Goal: Task Accomplishment & Management: Manage account settings

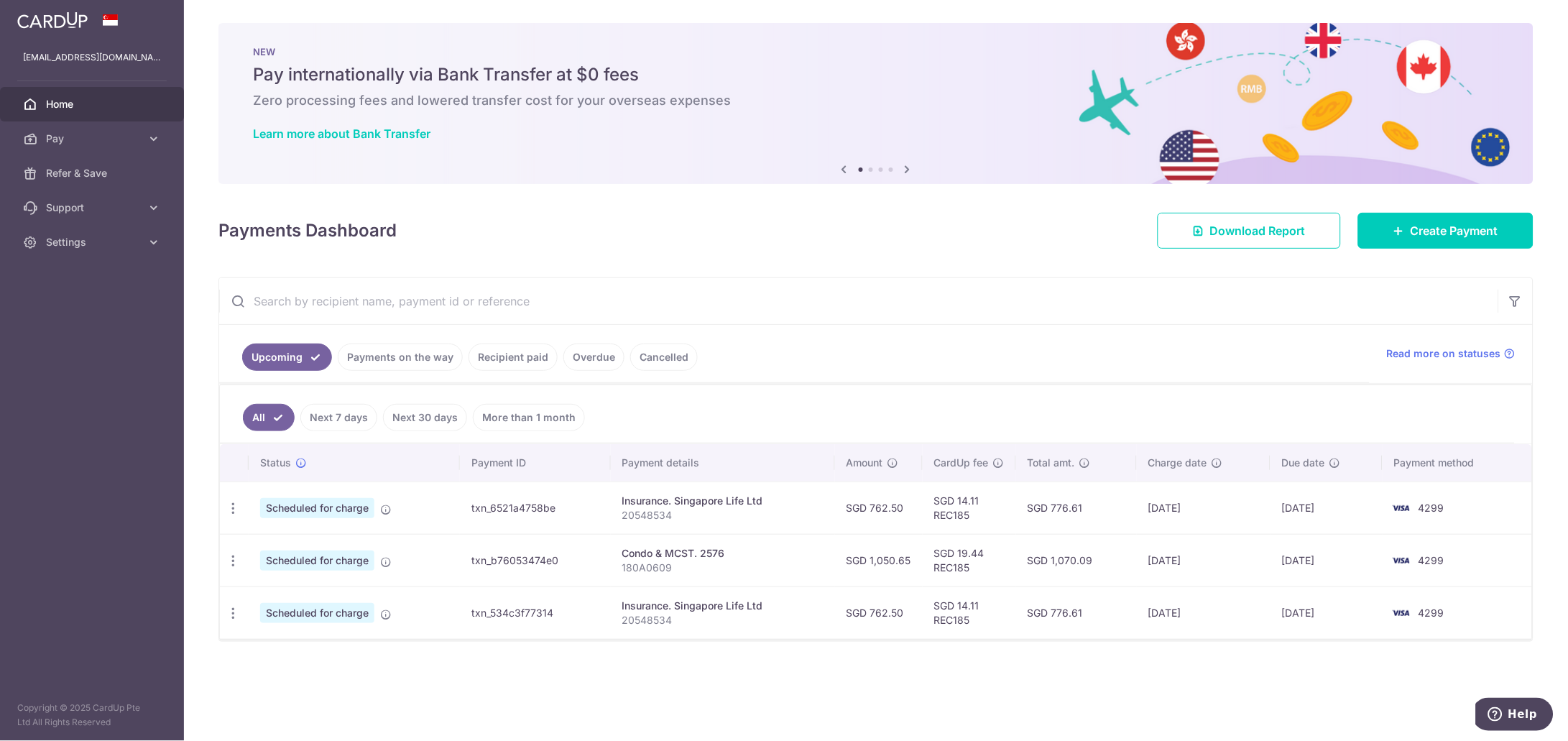
click at [510, 361] on link "Recipient paid" at bounding box center [513, 356] width 89 height 27
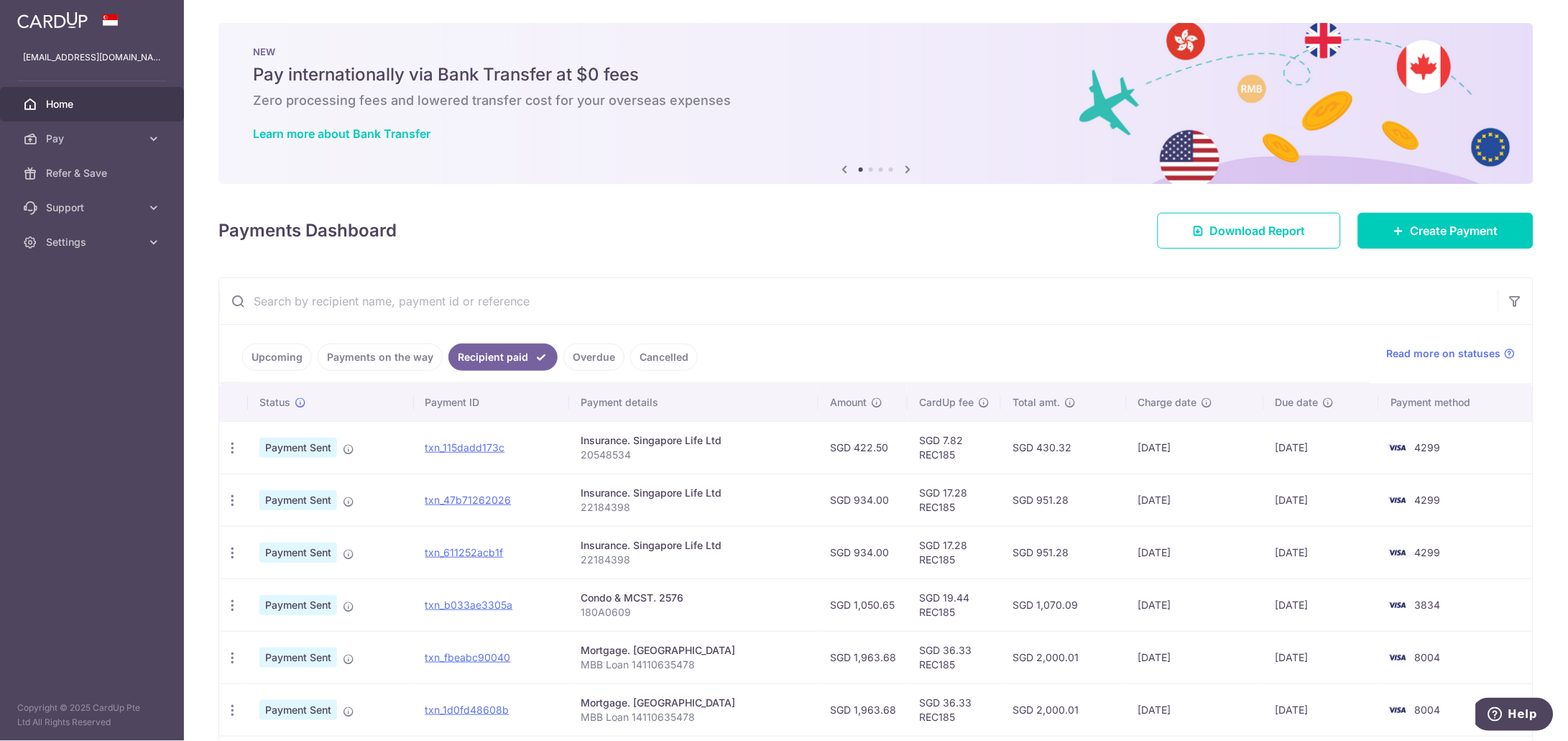
scroll to position [89, 0]
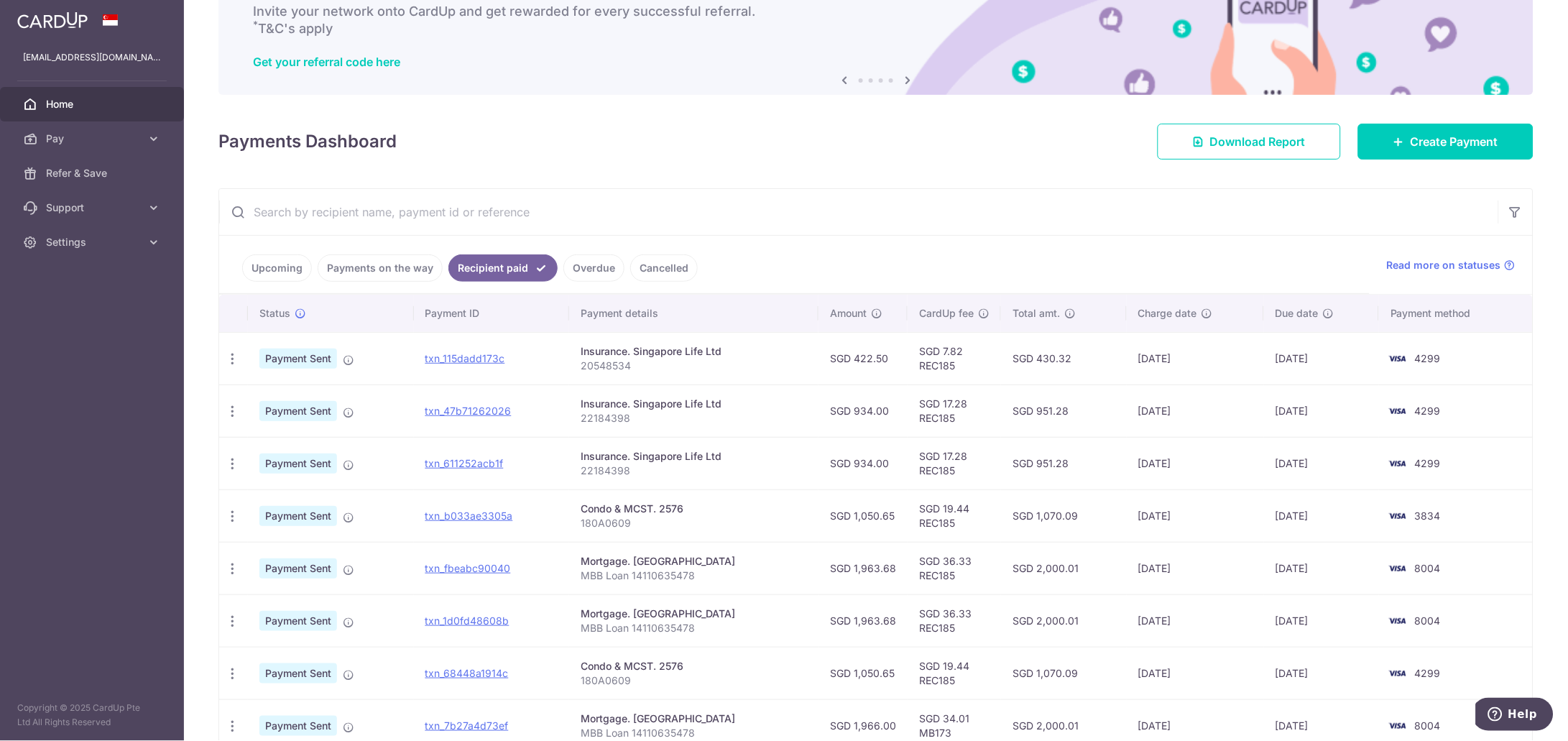
click at [357, 270] on link "Payments on the way" at bounding box center [380, 268] width 125 height 27
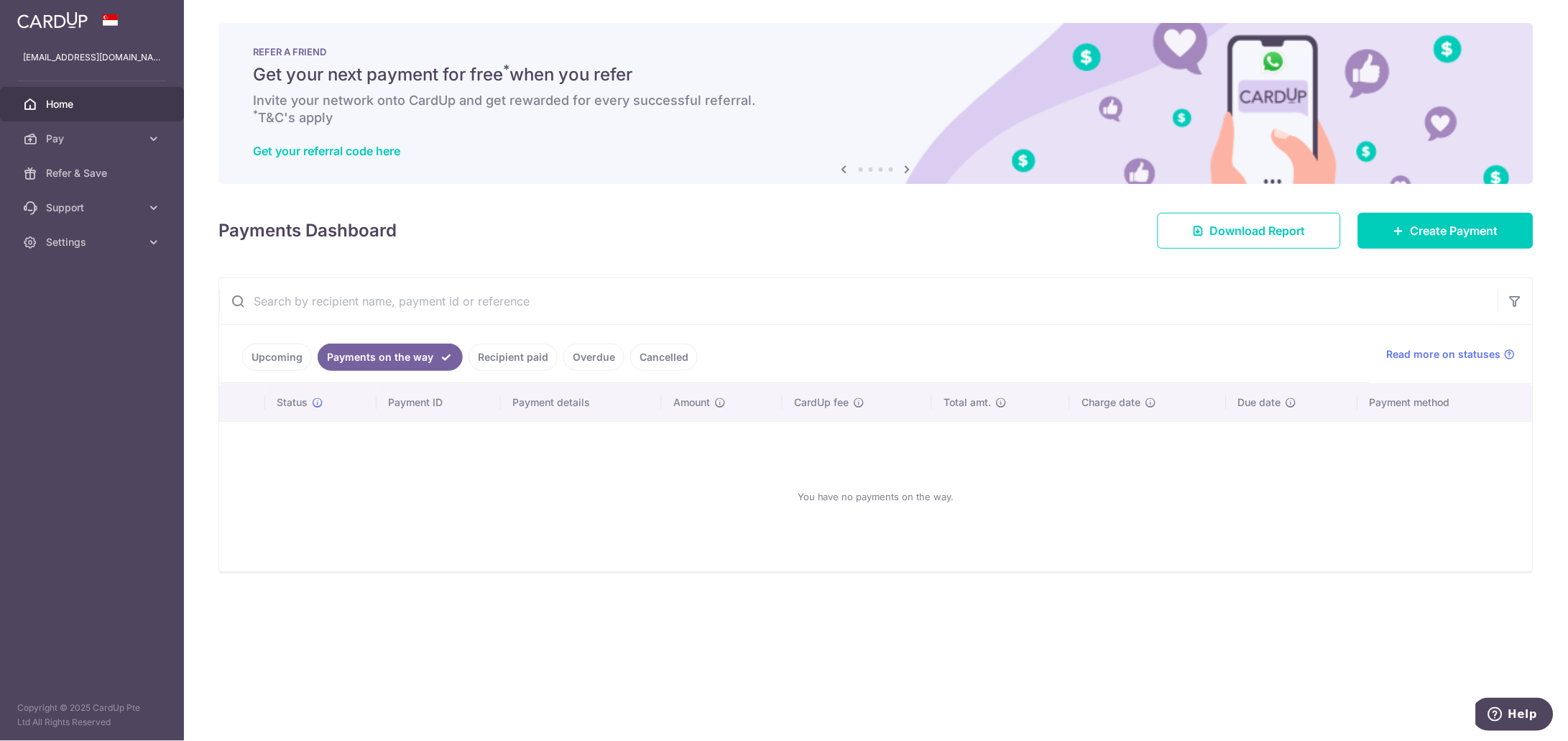
scroll to position [0, 0]
click at [280, 352] on link "Upcoming" at bounding box center [277, 356] width 69 height 27
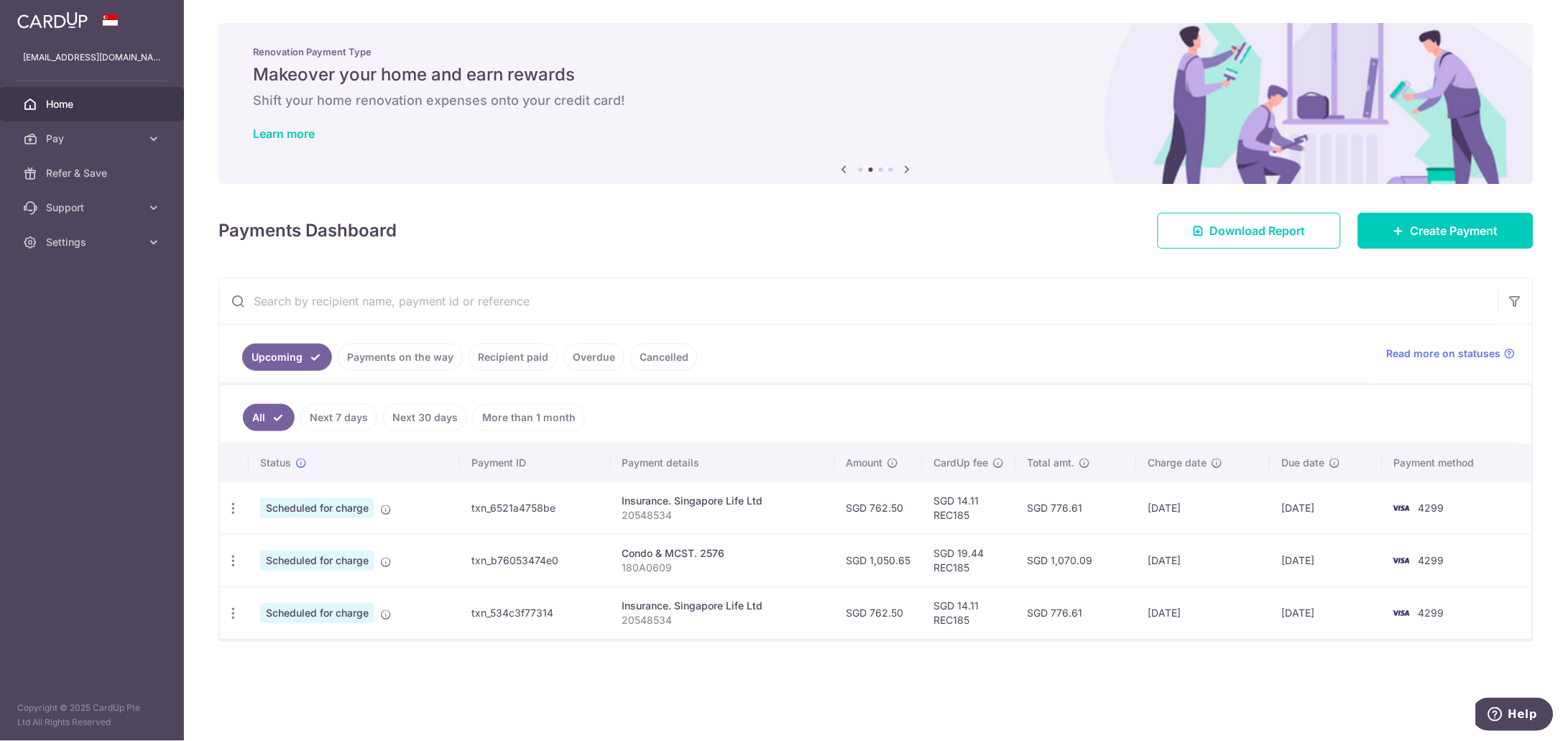
click at [507, 356] on link "Recipient paid" at bounding box center [513, 356] width 89 height 27
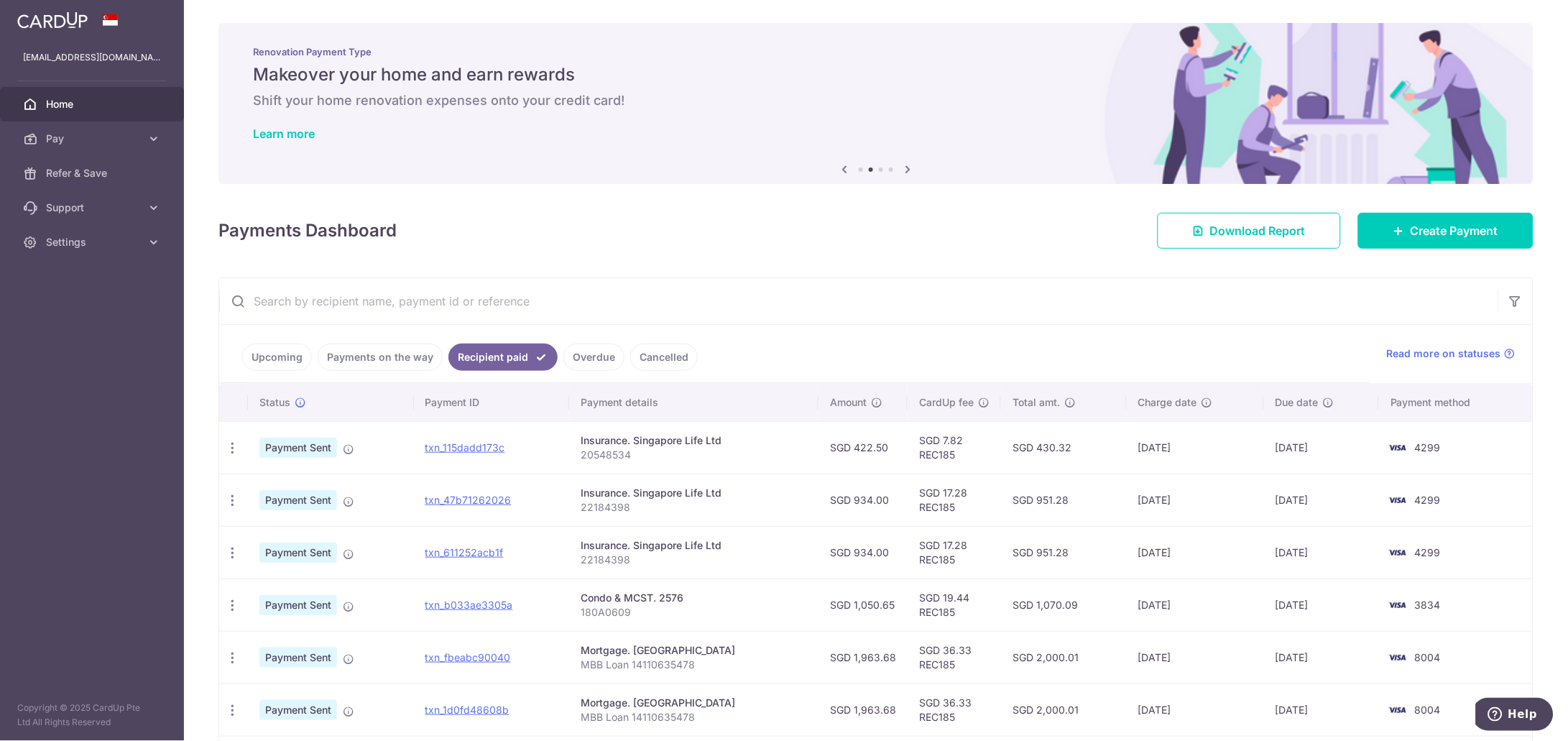
click at [268, 357] on link "Upcoming" at bounding box center [277, 356] width 69 height 27
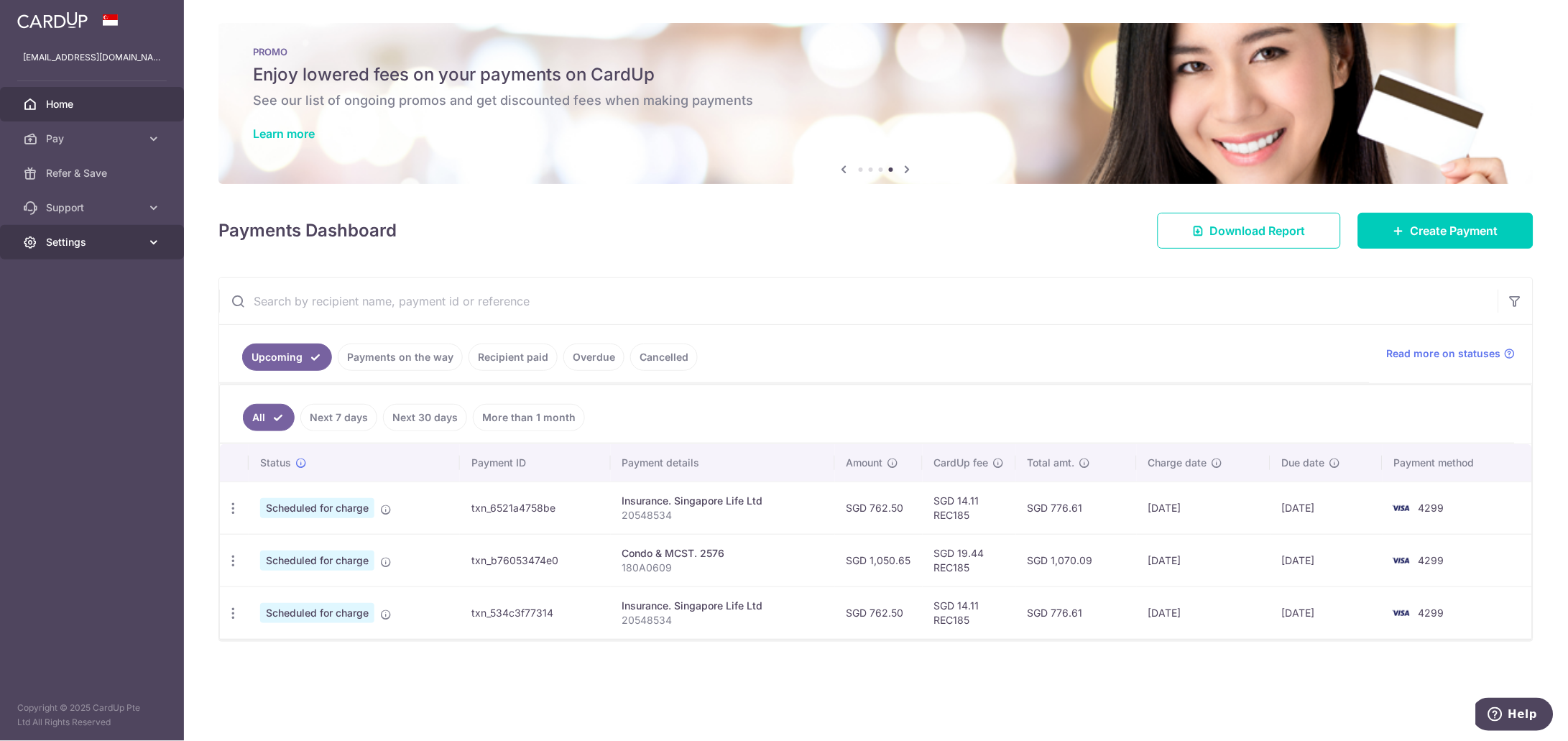
click at [152, 242] on icon at bounding box center [154, 242] width 15 height 15
click at [66, 311] on span "Logout" at bounding box center [93, 311] width 95 height 15
